Goal: Task Accomplishment & Management: Manage account settings

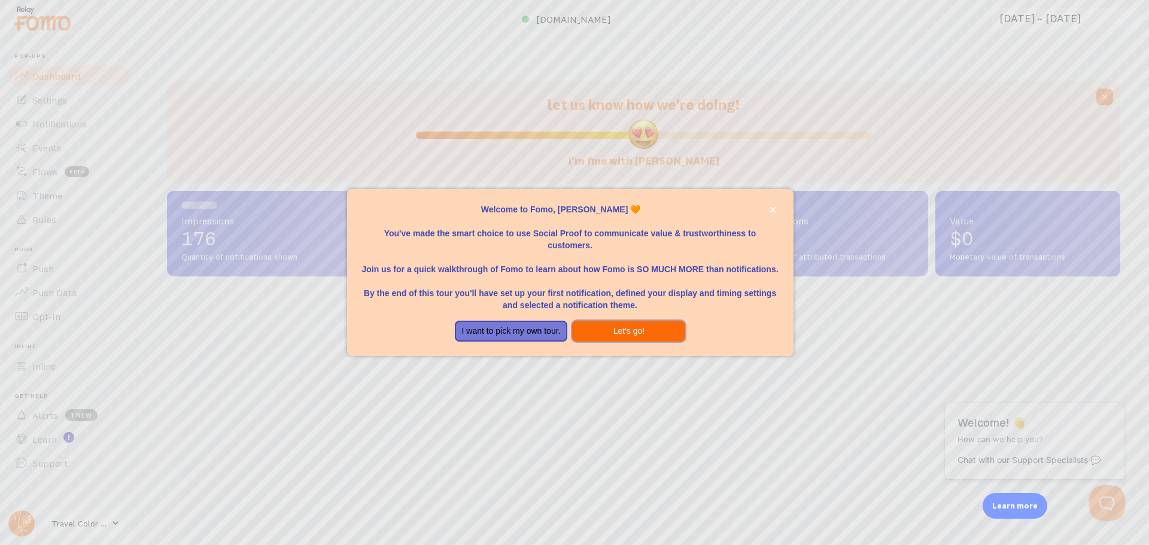
click at [618, 326] on button "Let's go!" at bounding box center [628, 332] width 113 height 22
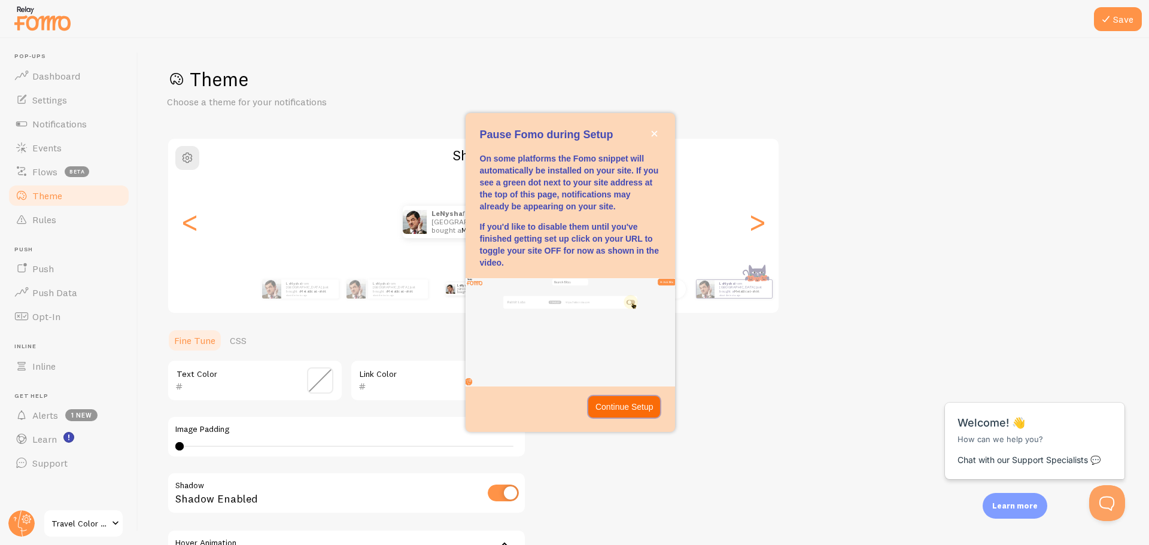
click at [633, 411] on p "Continue Setup" at bounding box center [625, 407] width 58 height 12
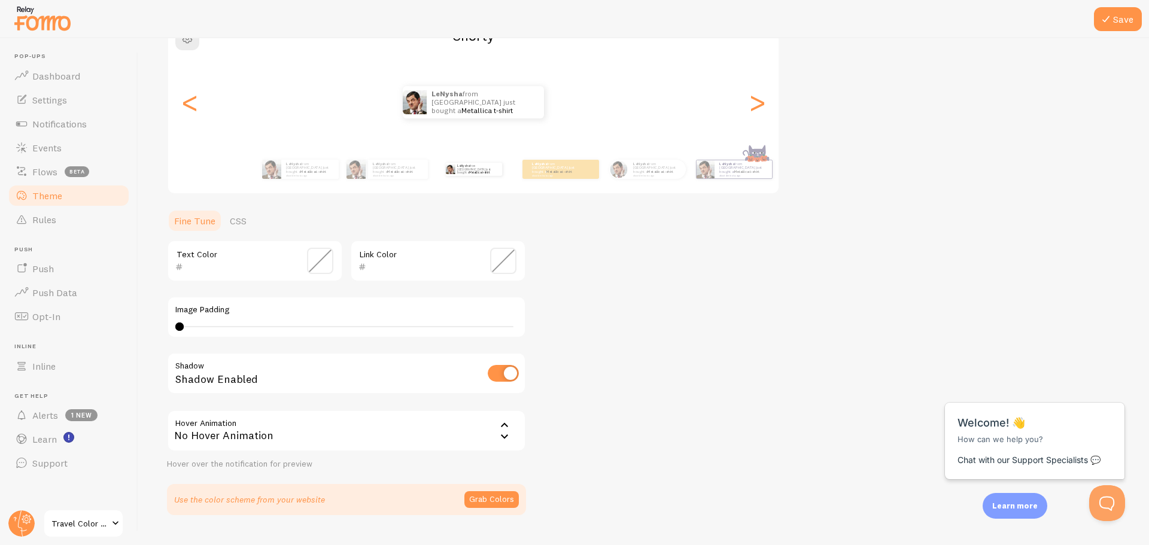
scroll to position [147, 0]
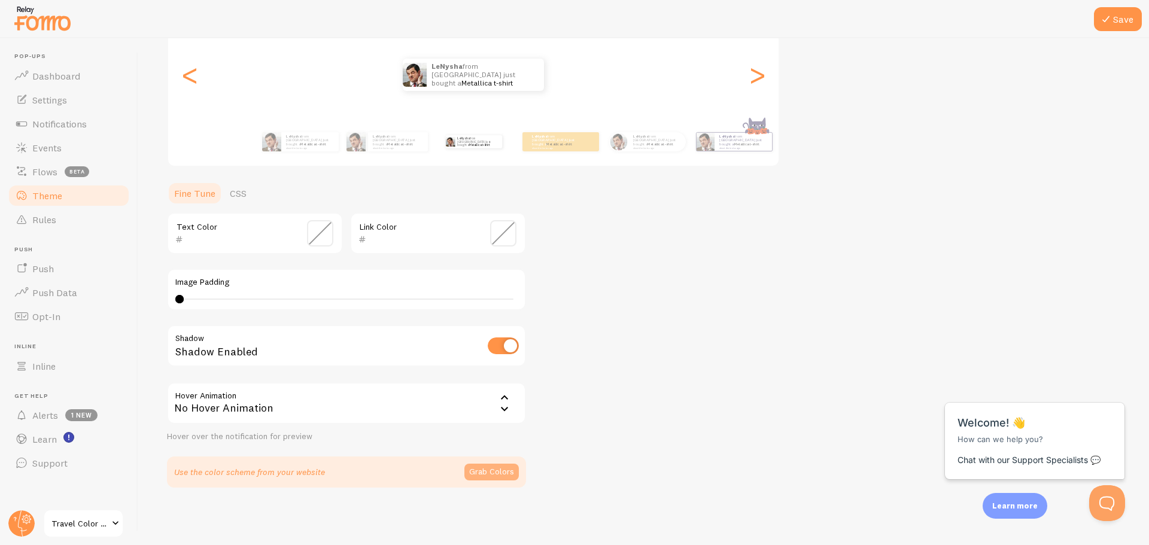
click at [493, 470] on button "Grab Colors" at bounding box center [491, 472] width 54 height 17
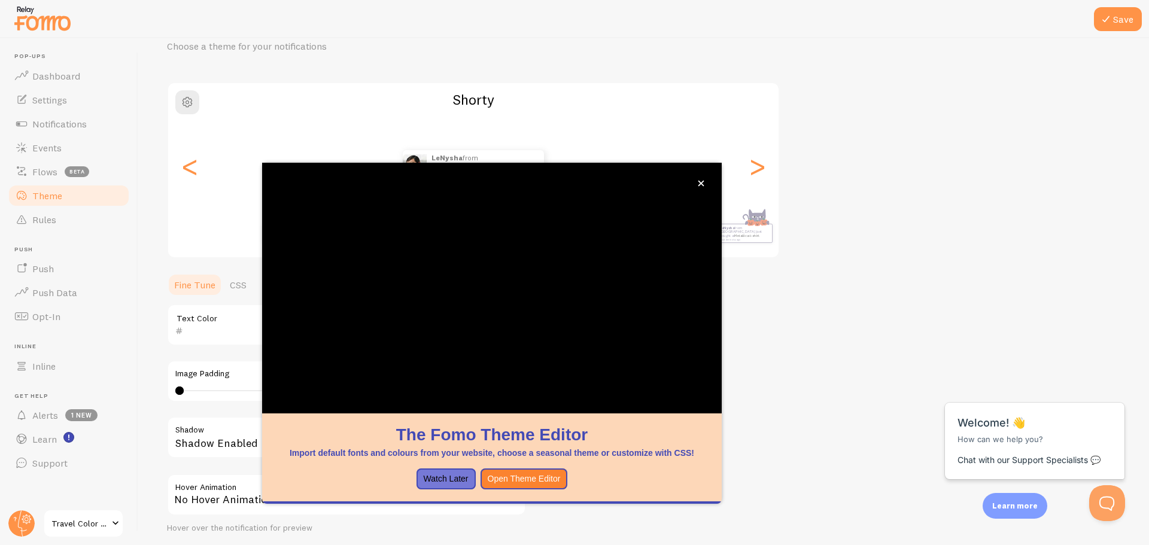
scroll to position [48, 0]
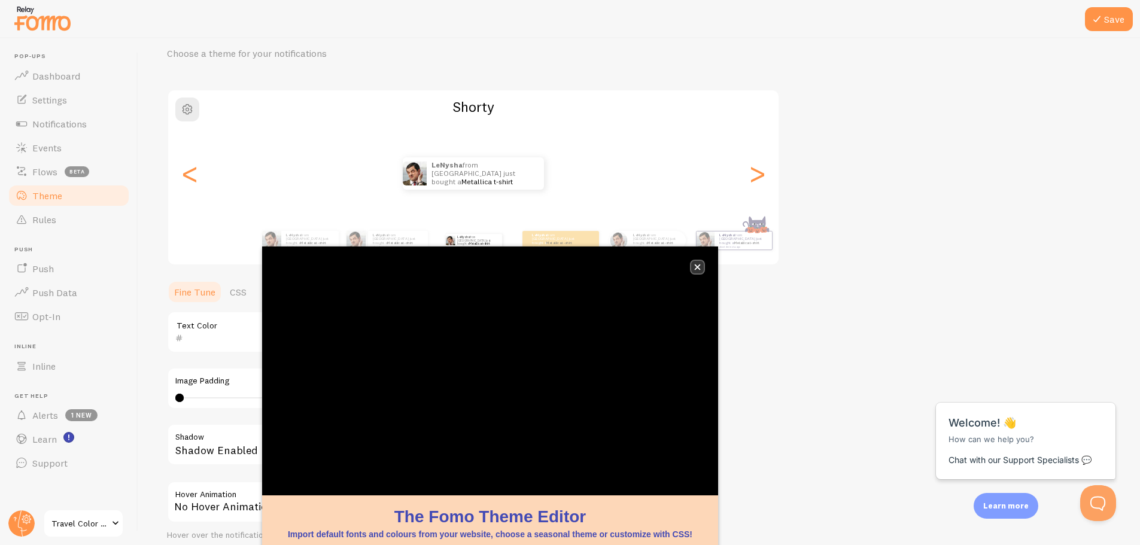
click at [700, 268] on icon "close," at bounding box center [697, 267] width 7 height 7
click at [697, 262] on button "close," at bounding box center [697, 267] width 13 height 13
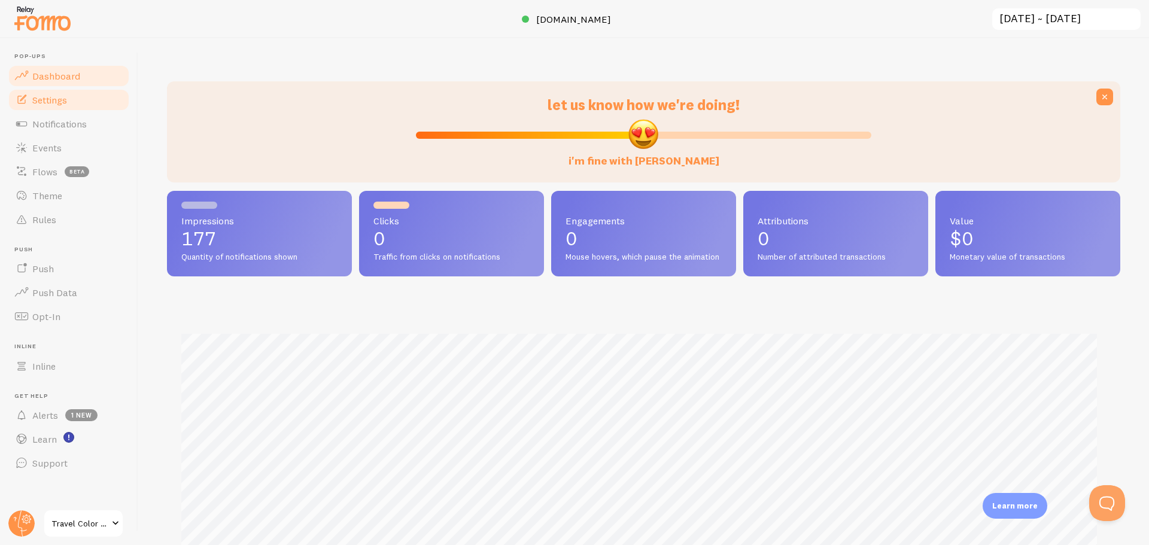
click at [51, 101] on span "Settings" at bounding box center [49, 100] width 35 height 12
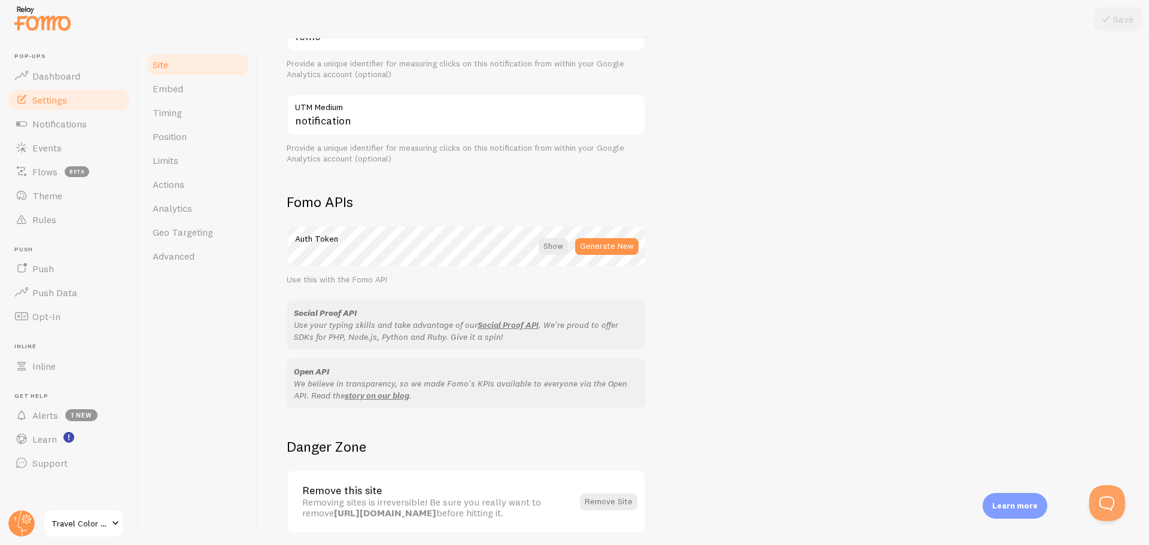
scroll to position [596, 0]
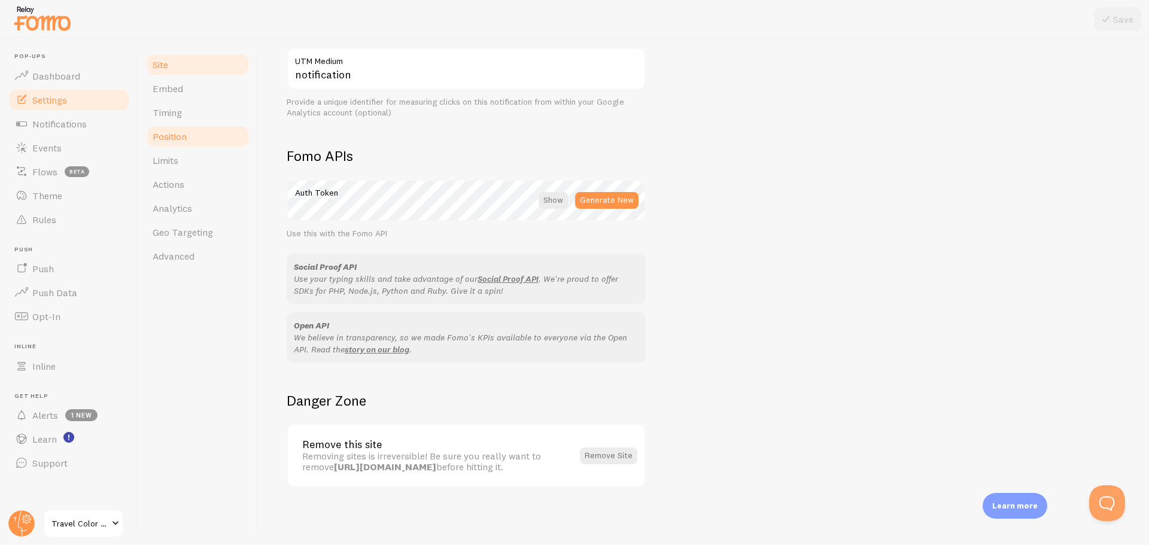
click at [172, 133] on span "Position" at bounding box center [170, 136] width 34 height 12
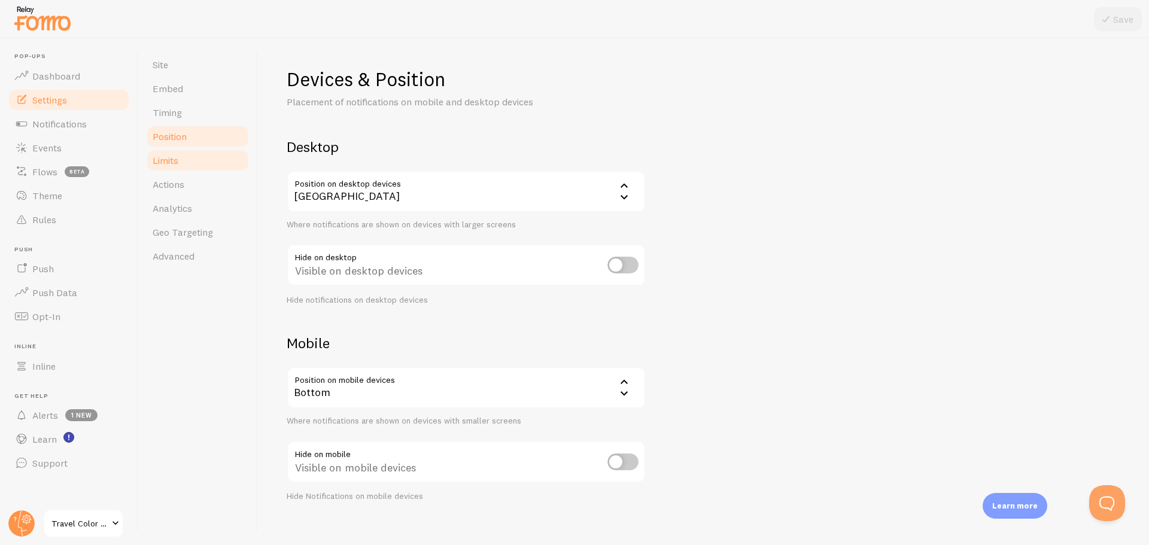
click at [171, 162] on span "Limits" at bounding box center [166, 160] width 26 height 12
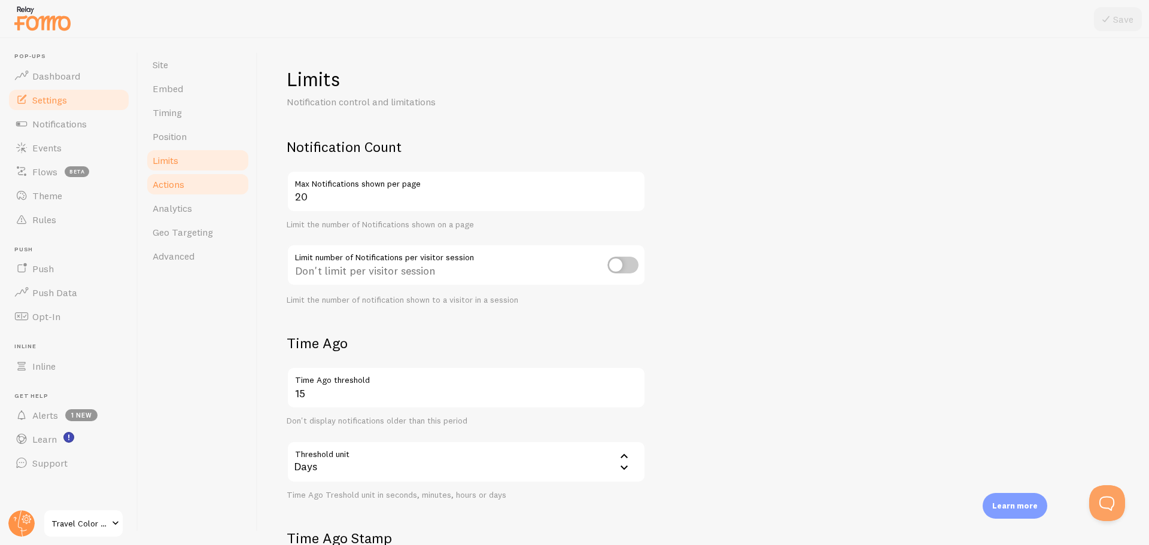
click at [166, 183] on span "Actions" at bounding box center [169, 184] width 32 height 12
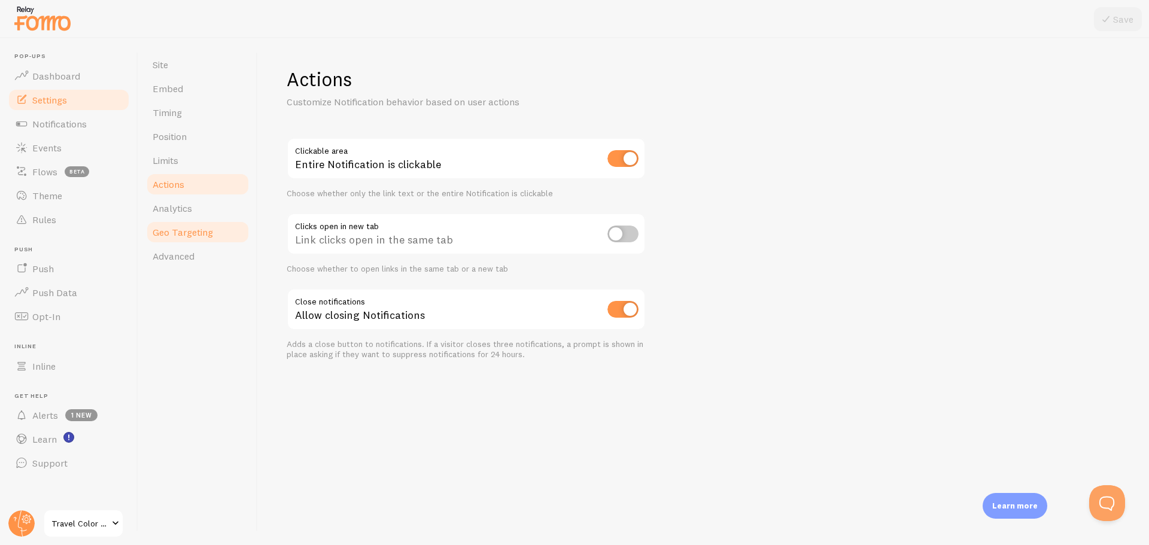
click at [165, 229] on span "Geo Targeting" at bounding box center [183, 232] width 60 height 12
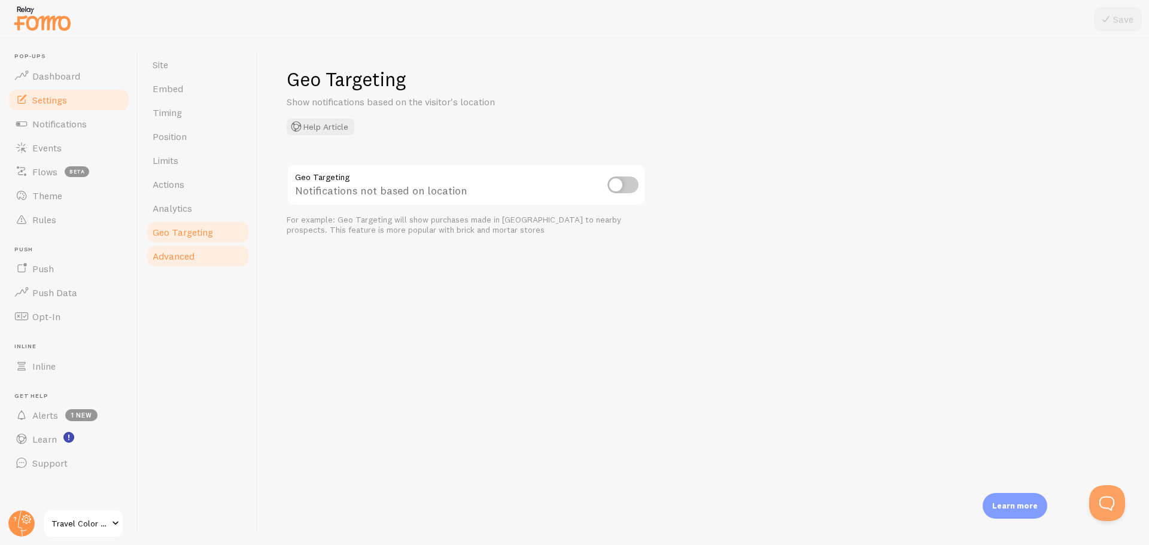
click at [169, 257] on span "Advanced" at bounding box center [174, 256] width 42 height 12
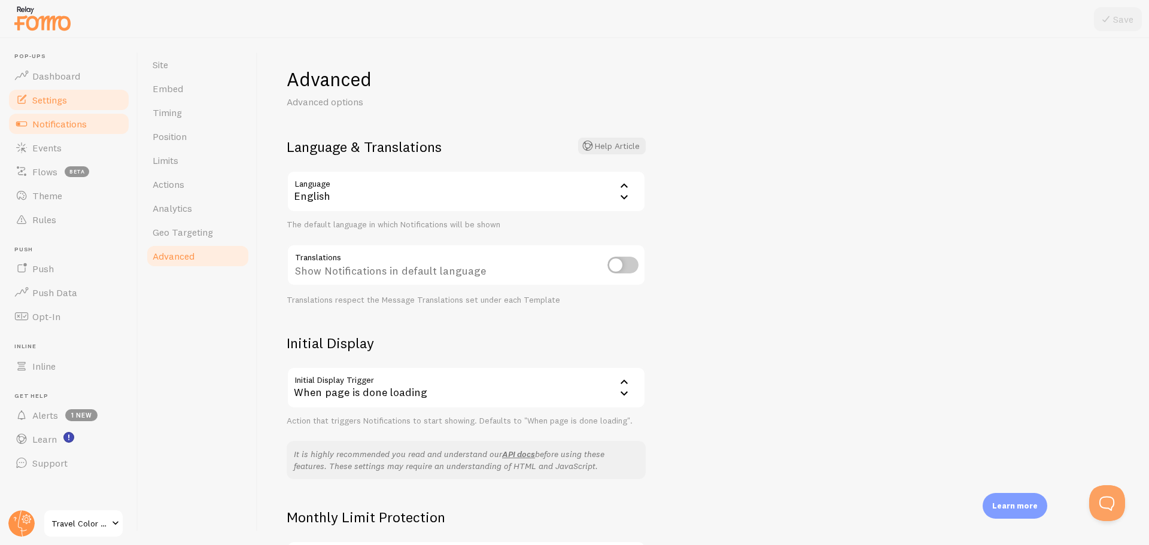
click at [59, 124] on span "Notifications" at bounding box center [59, 124] width 54 height 12
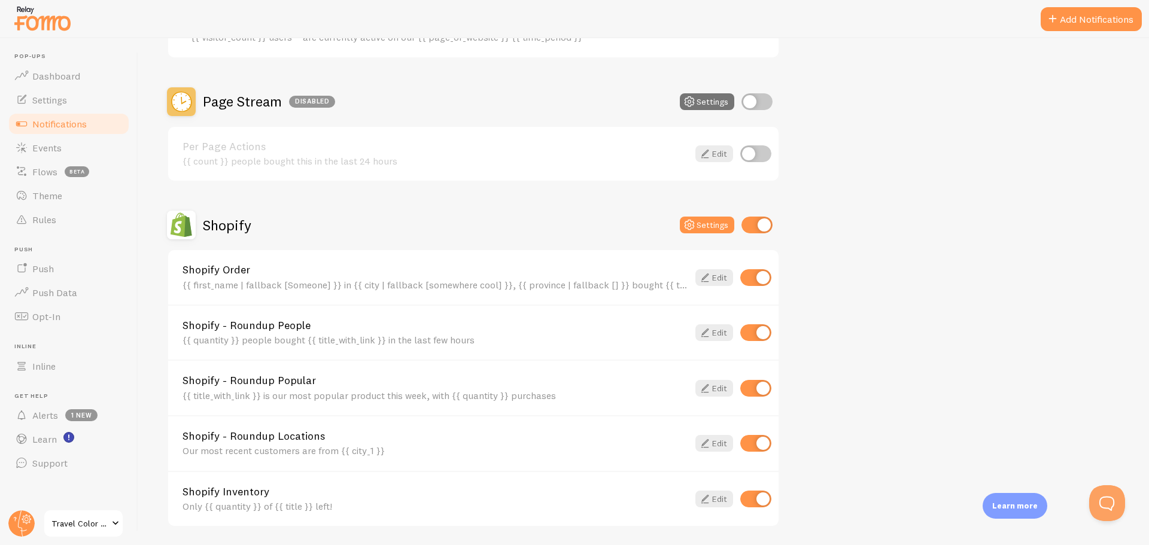
scroll to position [419, 0]
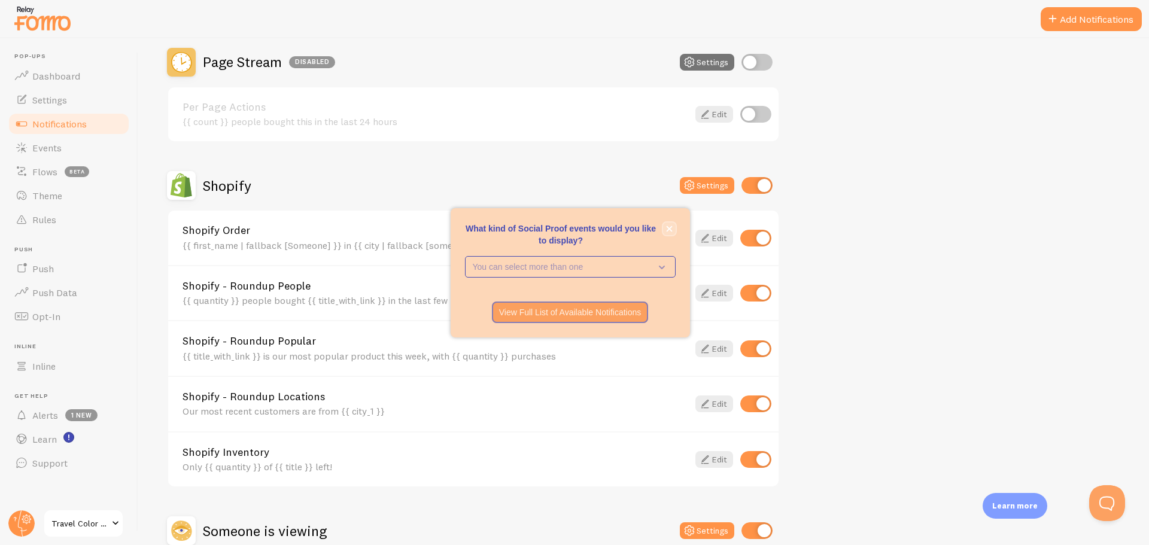
click at [671, 226] on icon "close," at bounding box center [669, 229] width 7 height 7
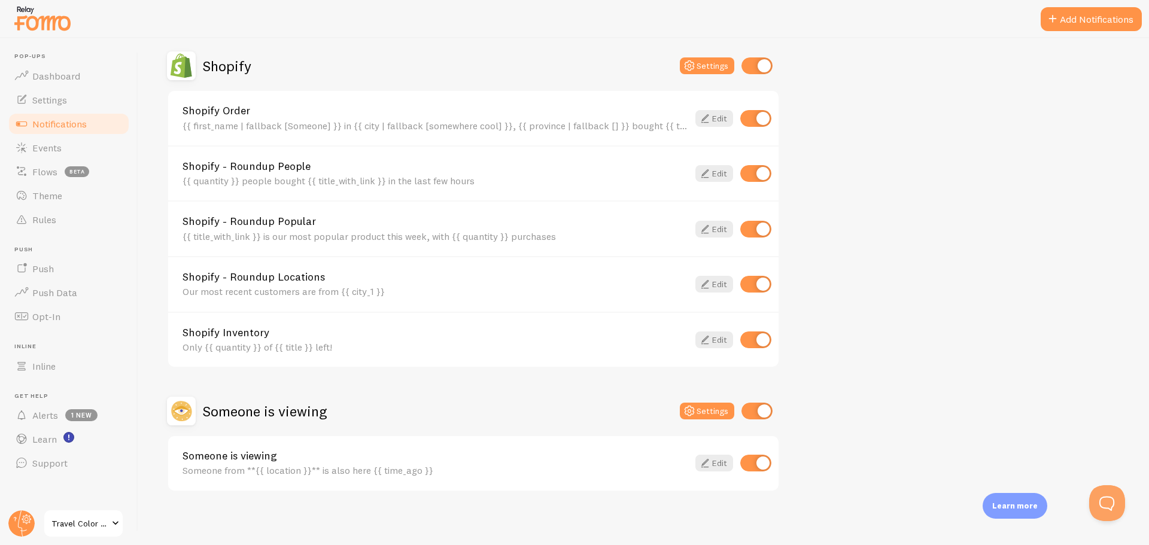
scroll to position [543, 0]
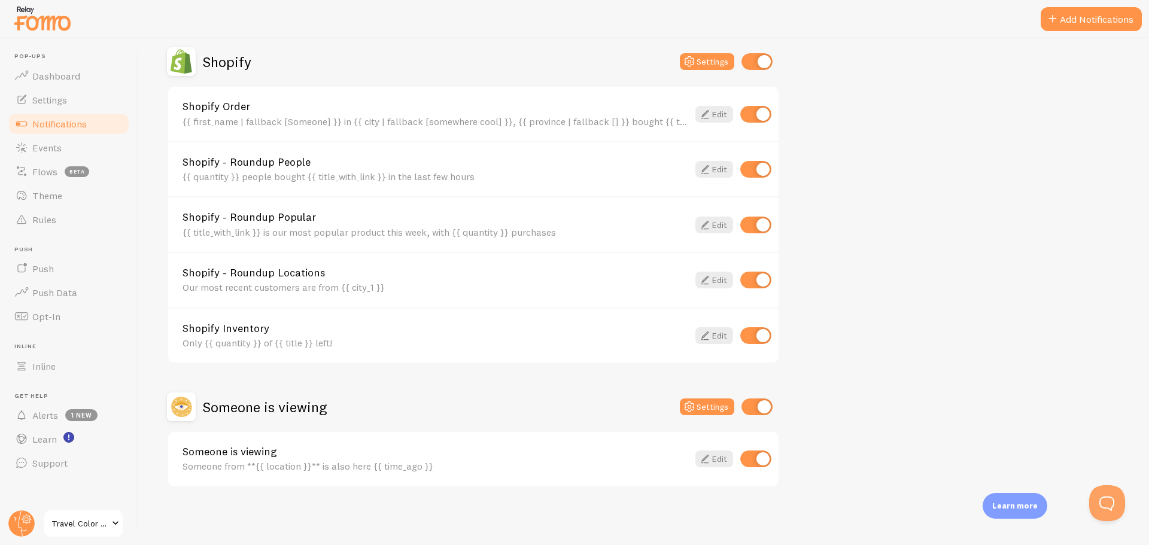
click at [115, 522] on span at bounding box center [115, 524] width 14 height 14
click at [55, 145] on span "Events" at bounding box center [46, 148] width 29 height 12
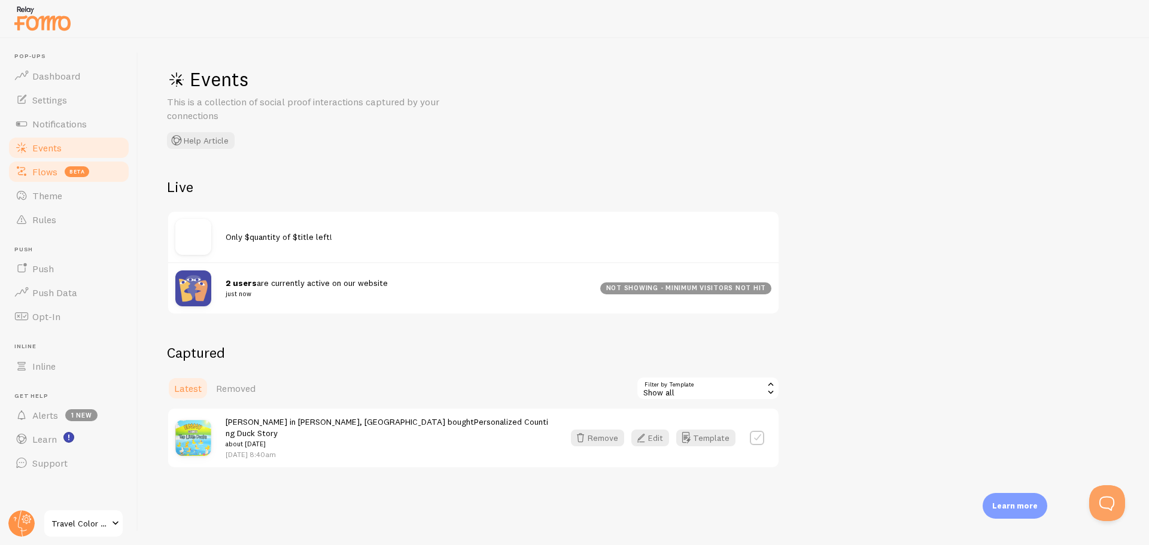
click at [39, 171] on span "Flows" at bounding box center [44, 172] width 25 height 12
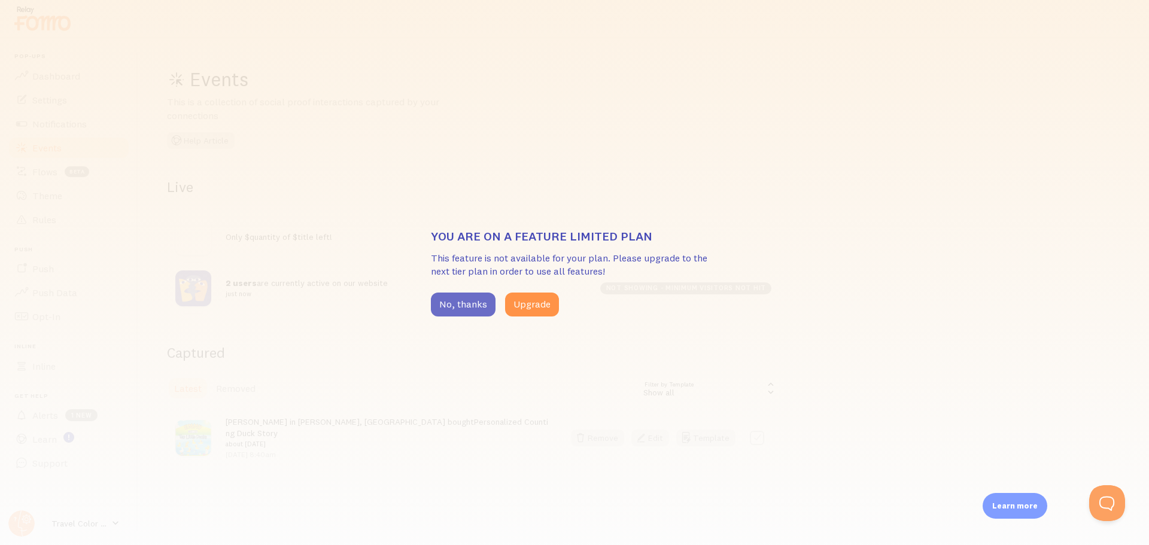
click at [472, 308] on button "No, thanks" at bounding box center [463, 305] width 65 height 24
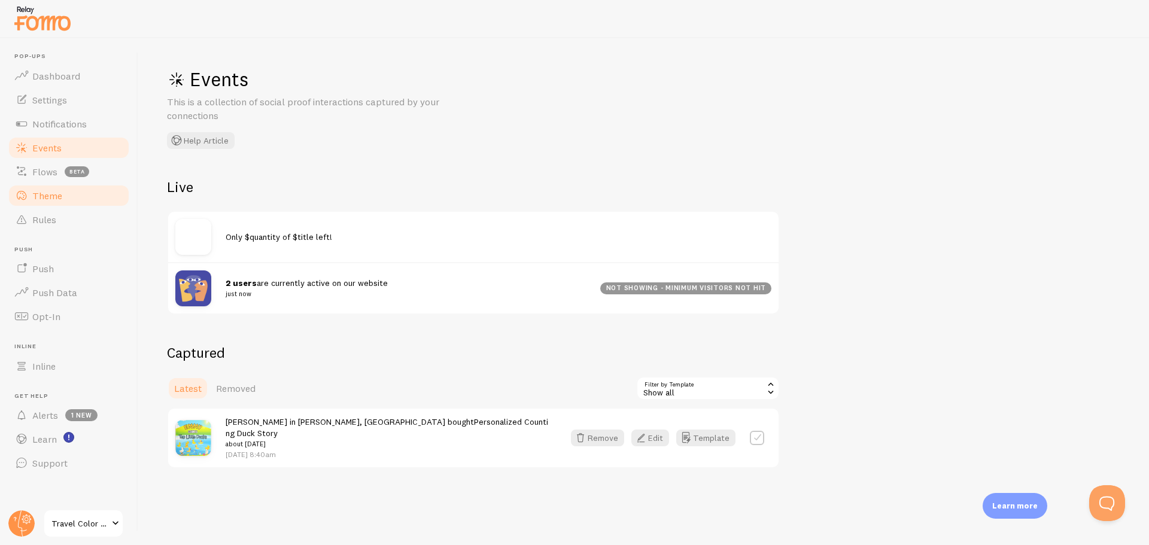
click at [46, 198] on span "Theme" at bounding box center [47, 196] width 30 height 12
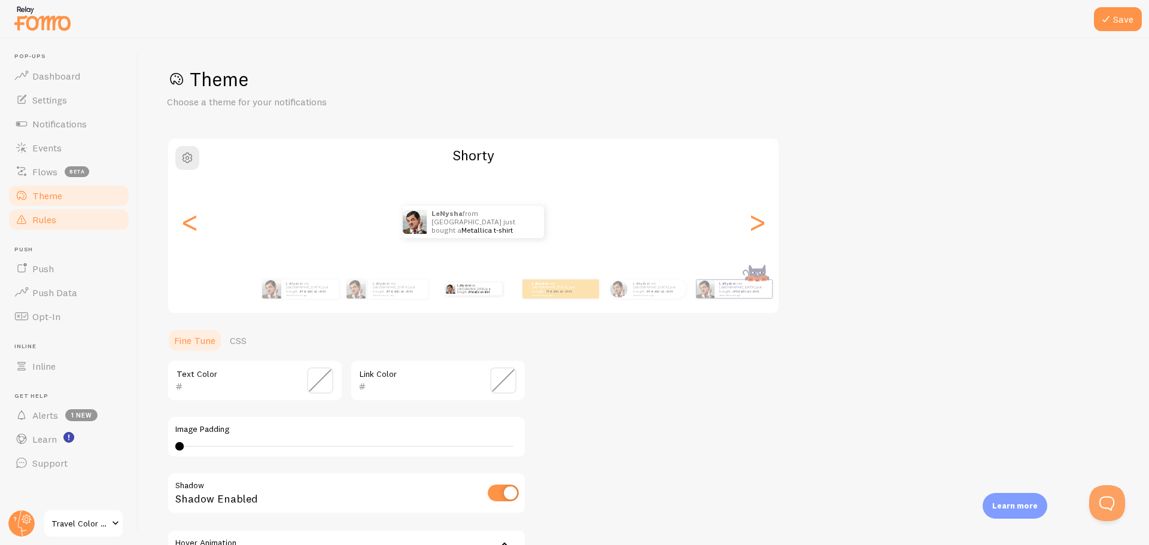
click at [42, 220] on span "Rules" at bounding box center [44, 220] width 24 height 12
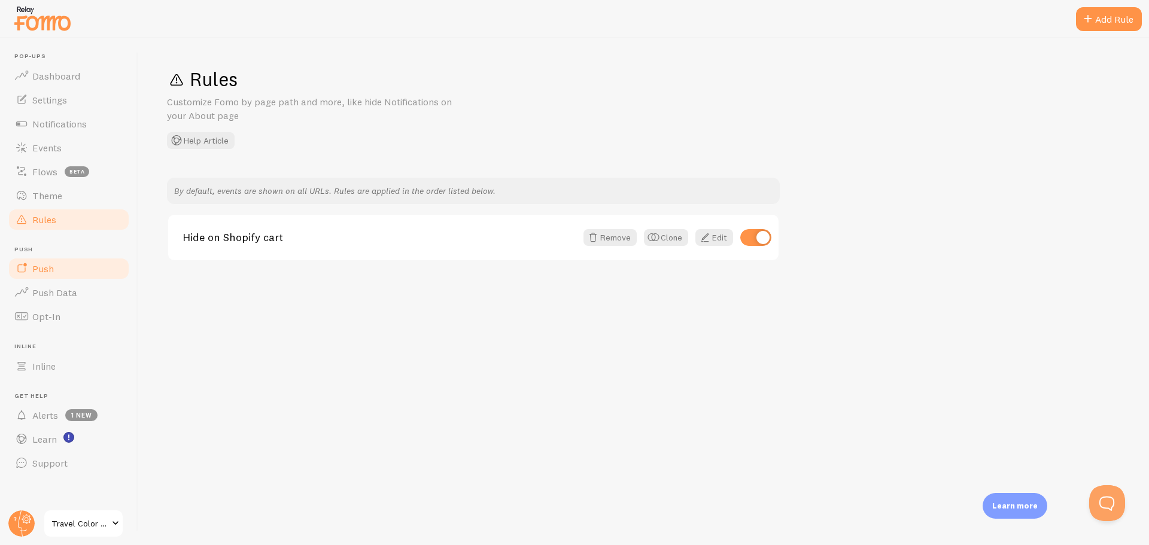
click at [54, 271] on link "Push" at bounding box center [68, 269] width 123 height 24
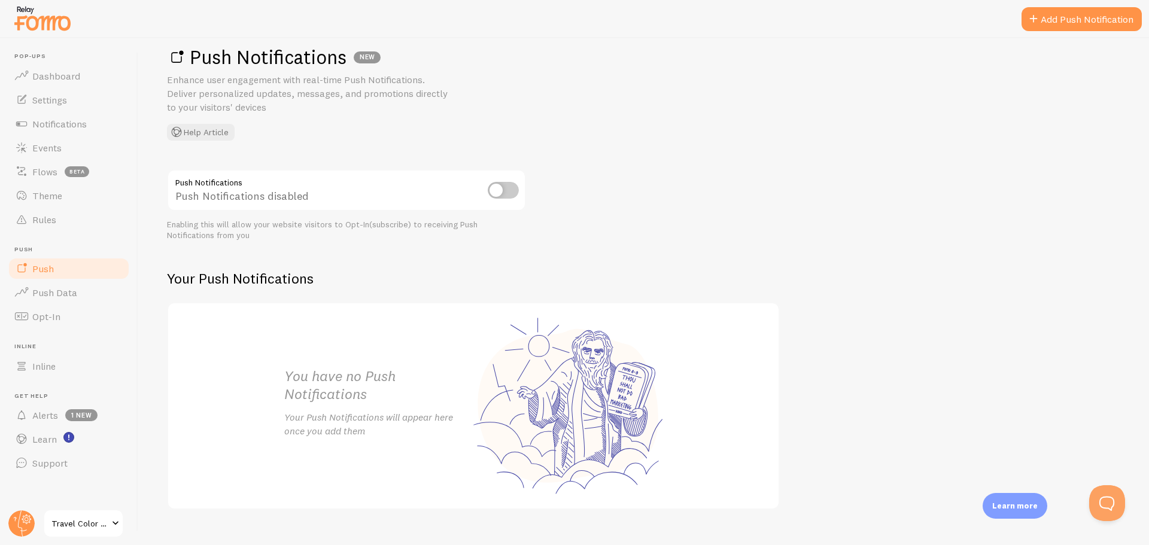
scroll to position [44, 0]
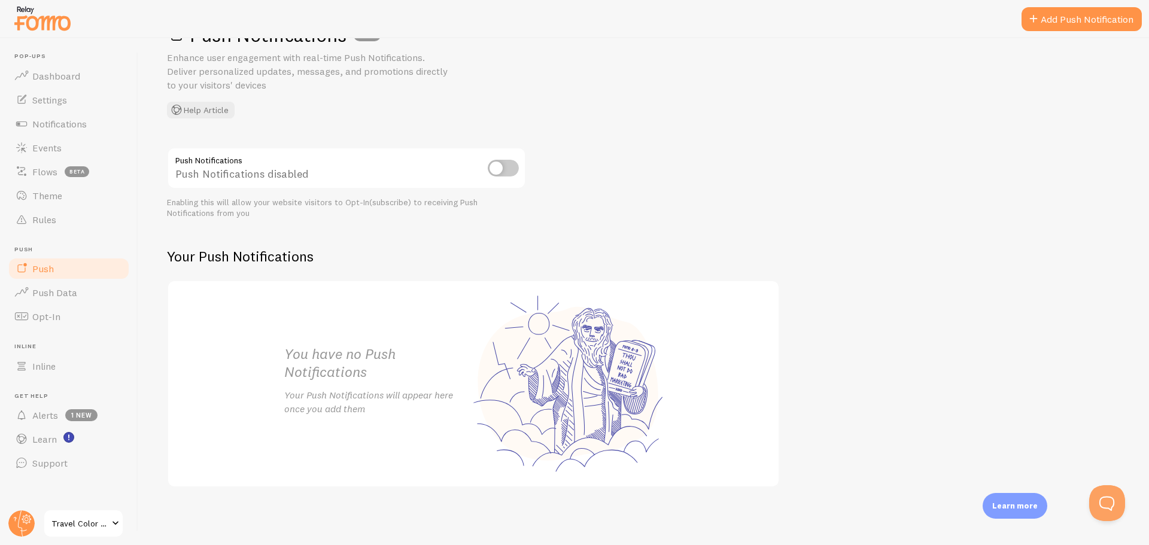
click at [497, 169] on input "checkbox" at bounding box center [503, 168] width 31 height 17
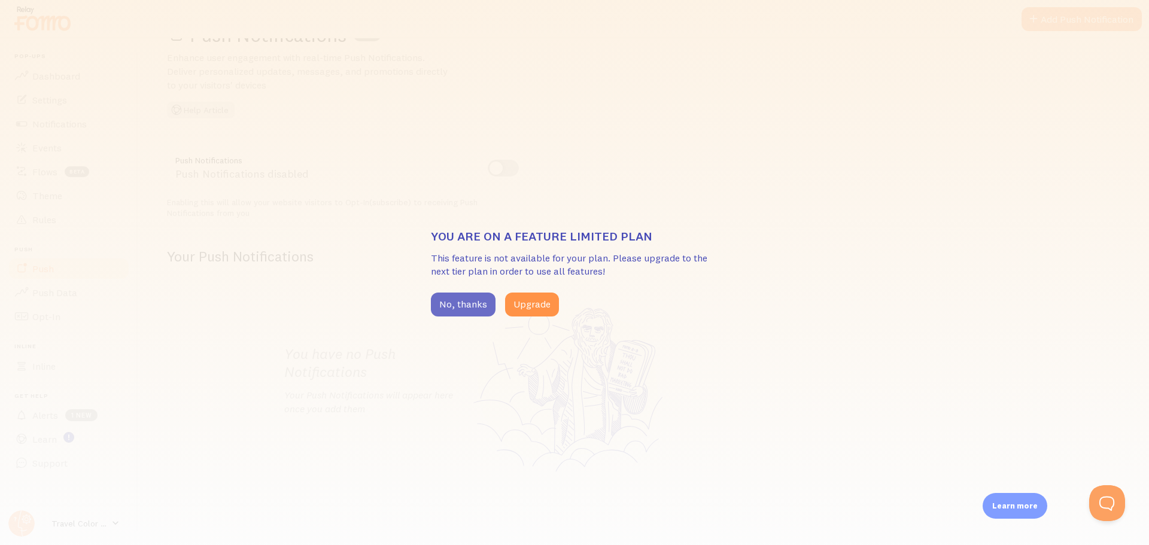
click at [457, 303] on button "No, thanks" at bounding box center [463, 305] width 65 height 24
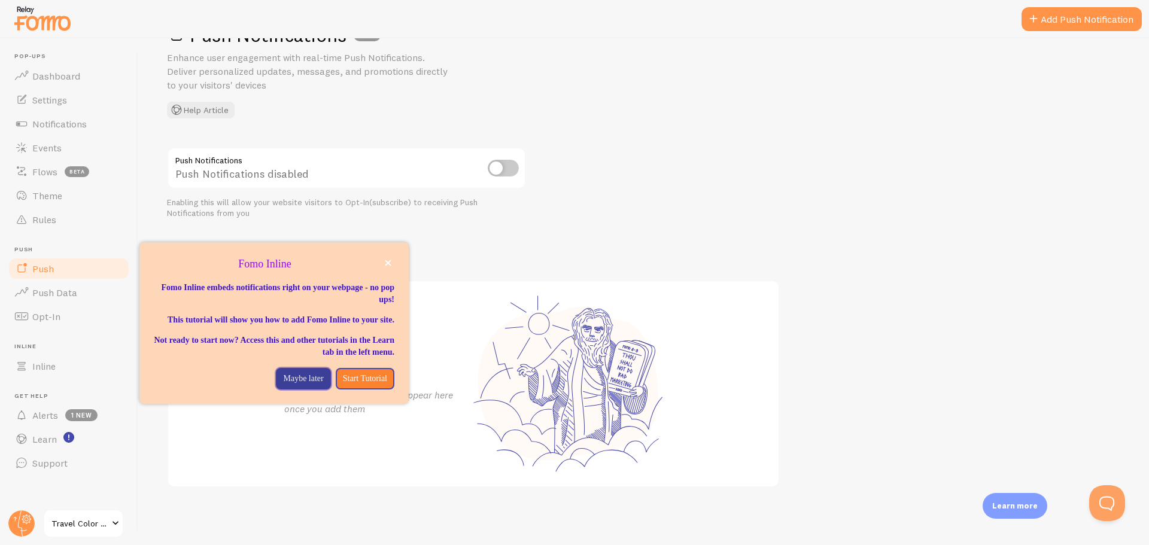
click at [290, 385] on p "Maybe later" at bounding box center [303, 379] width 40 height 12
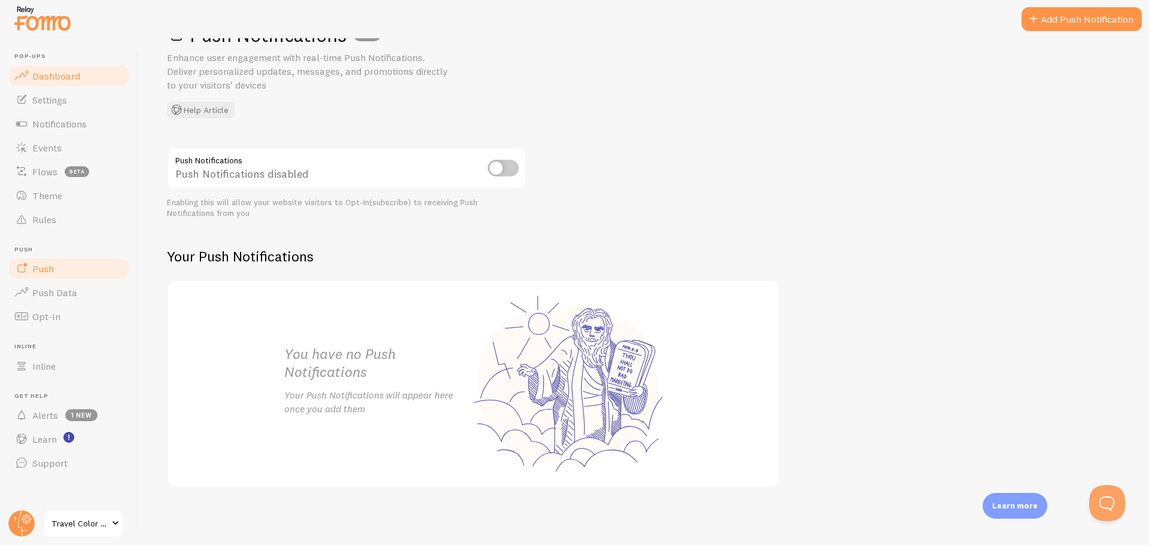
click at [70, 77] on span "Dashboard" at bounding box center [56, 76] width 48 height 12
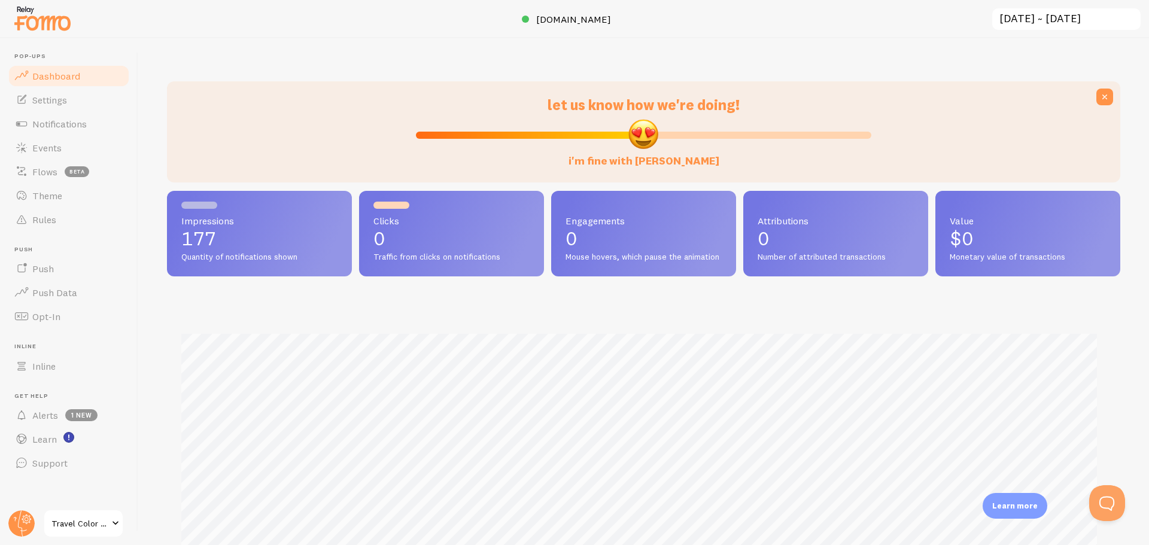
scroll to position [314, 944]
